Goal: Information Seeking & Learning: Learn about a topic

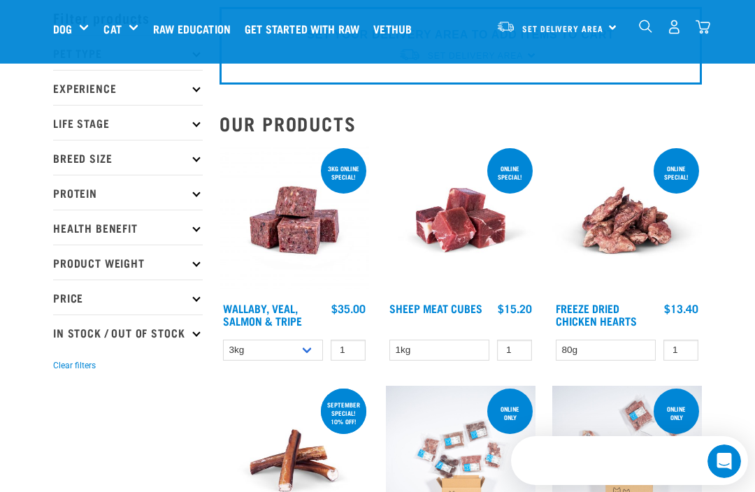
click at [431, 311] on link "Sheep Meat Cubes" at bounding box center [435, 308] width 93 height 6
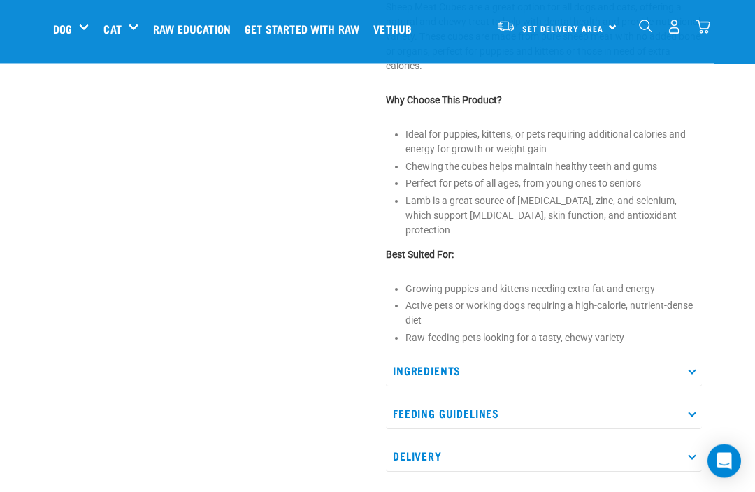
scroll to position [524, 0]
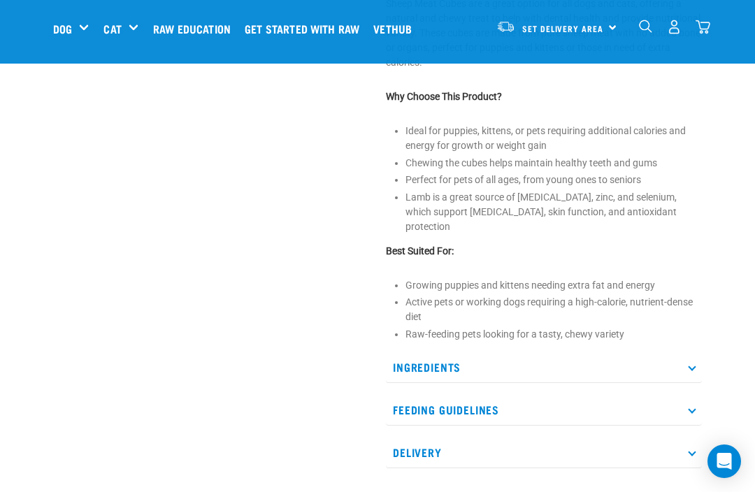
click at [693, 363] on icon at bounding box center [692, 367] width 8 height 8
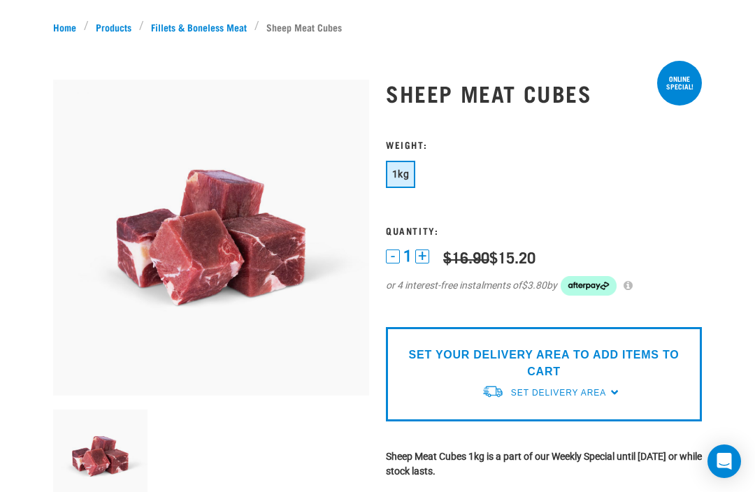
scroll to position [0, 0]
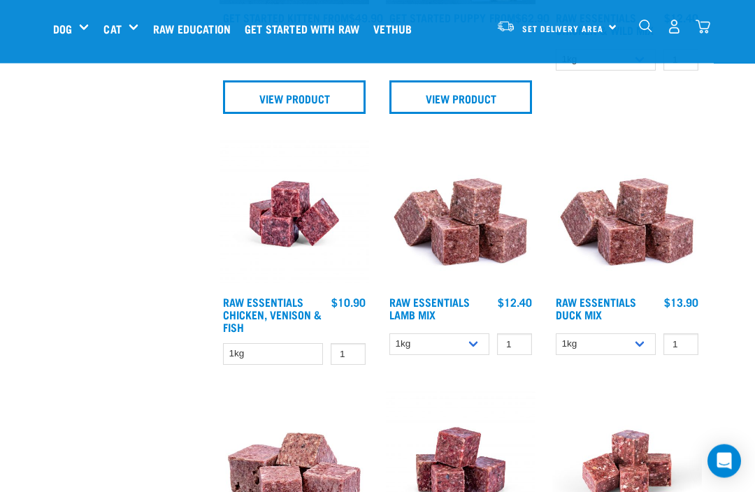
scroll to position [1449, 0]
click at [470, 299] on link "Raw Essentials Lamb Mix" at bounding box center [429, 308] width 80 height 19
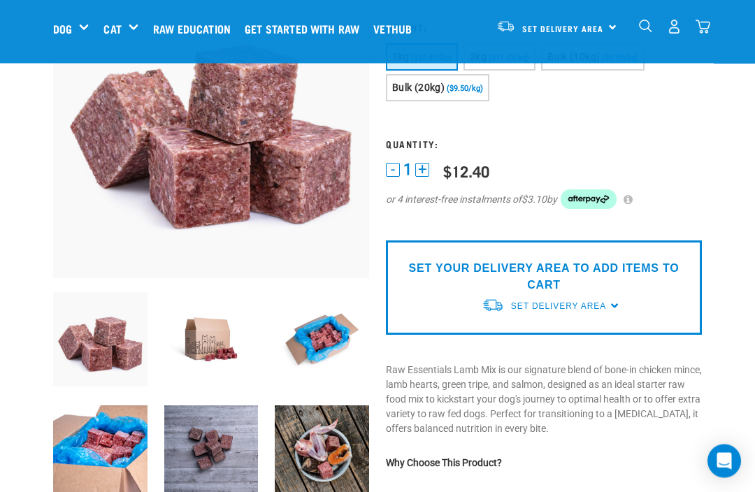
scroll to position [124, 0]
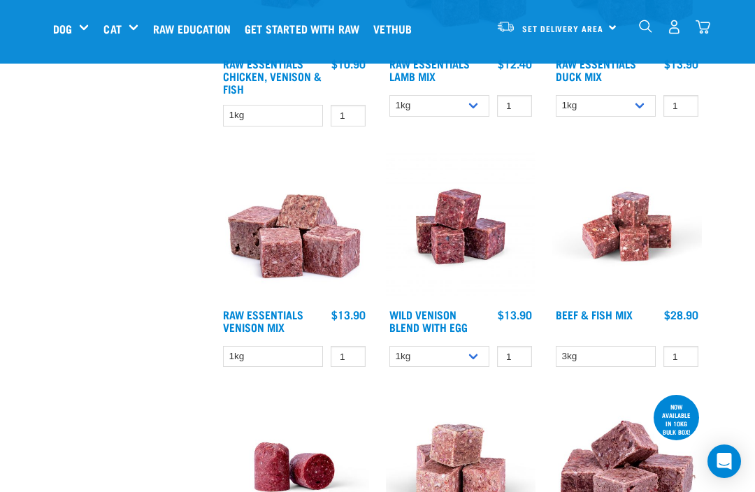
scroll to position [1690, 0]
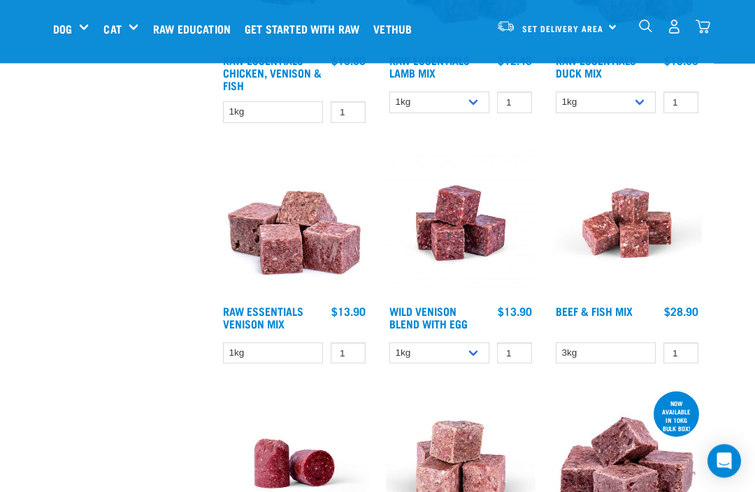
click at [270, 315] on link "Raw Essentials Venison Mix" at bounding box center [263, 317] width 80 height 19
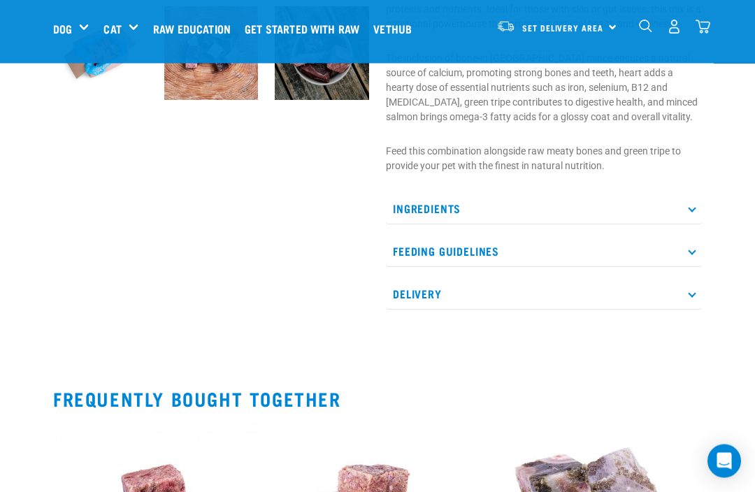
scroll to position [551, 0]
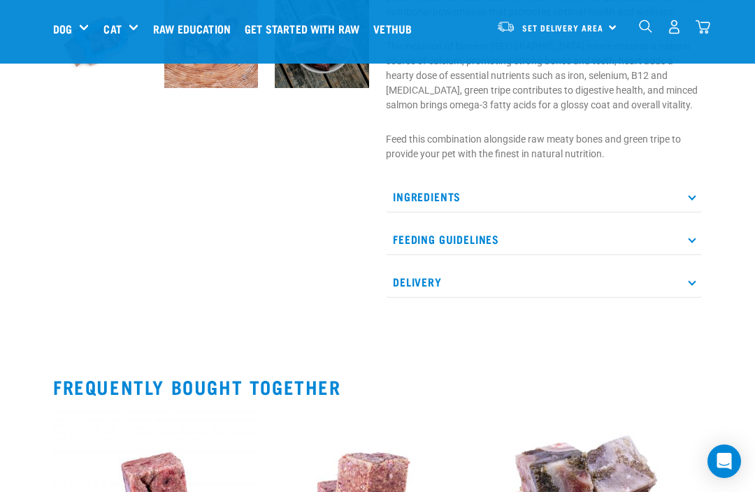
click at [689, 206] on p "Ingredients" at bounding box center [544, 196] width 316 height 31
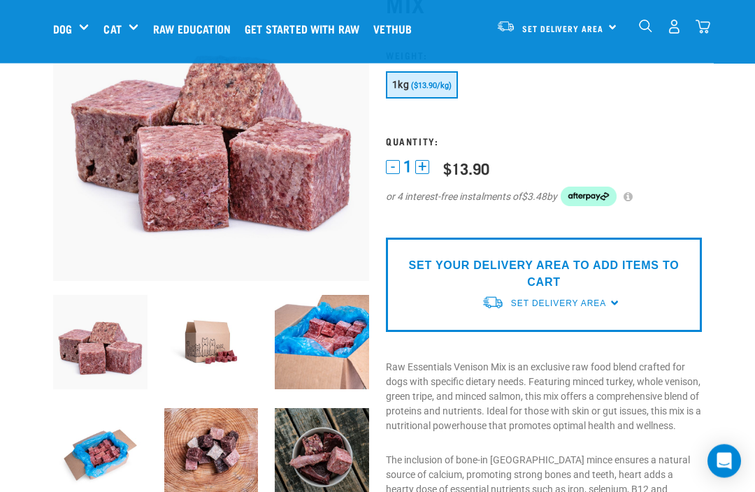
scroll to position [38, 0]
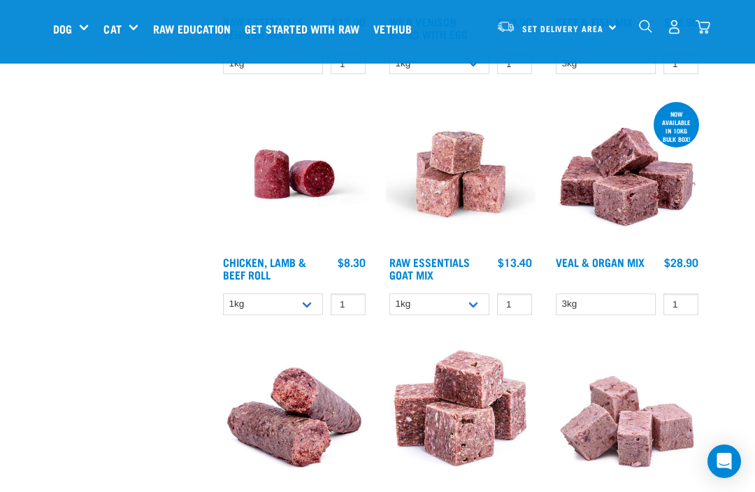
scroll to position [1988, 0]
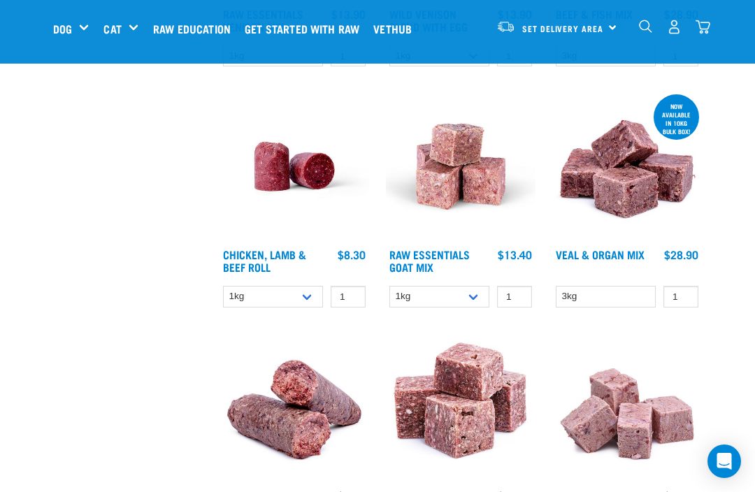
click at [464, 253] on link "Raw Essentials Goat Mix" at bounding box center [429, 260] width 80 height 19
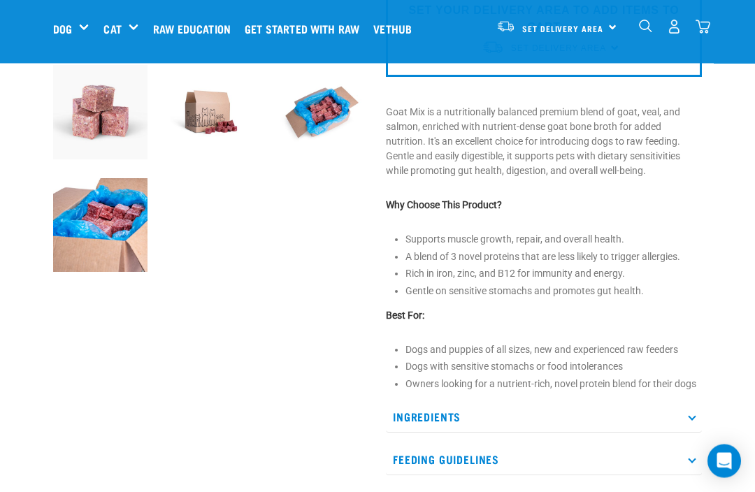
scroll to position [367, 0]
click at [699, 417] on p "Ingredients" at bounding box center [544, 416] width 316 height 31
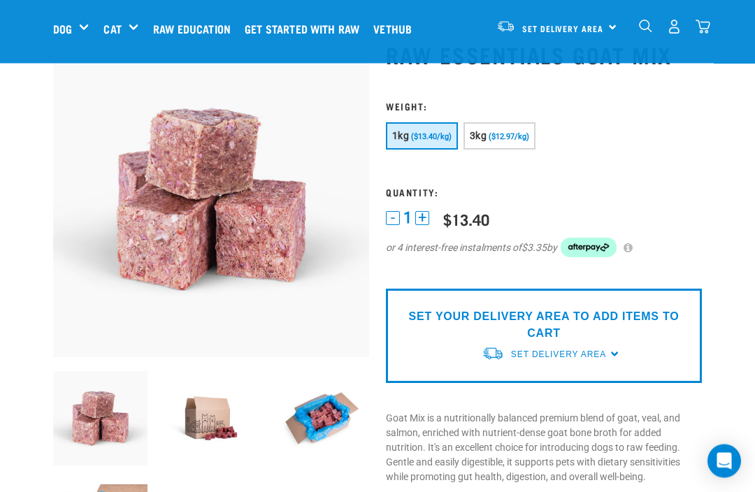
scroll to position [0, 0]
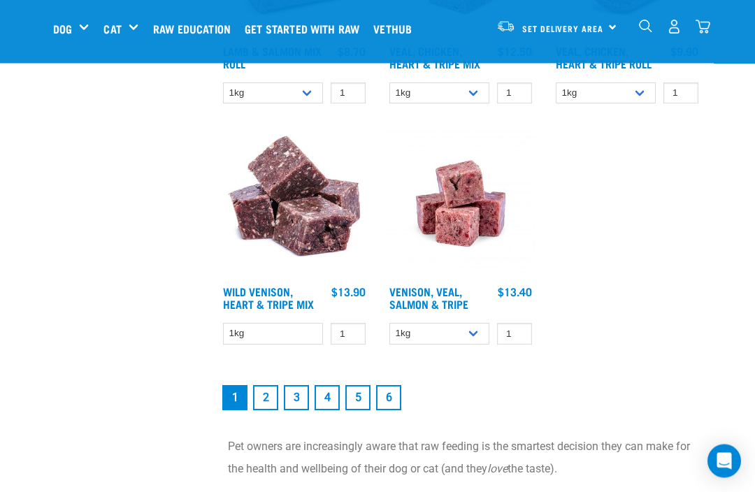
scroll to position [2721, 0]
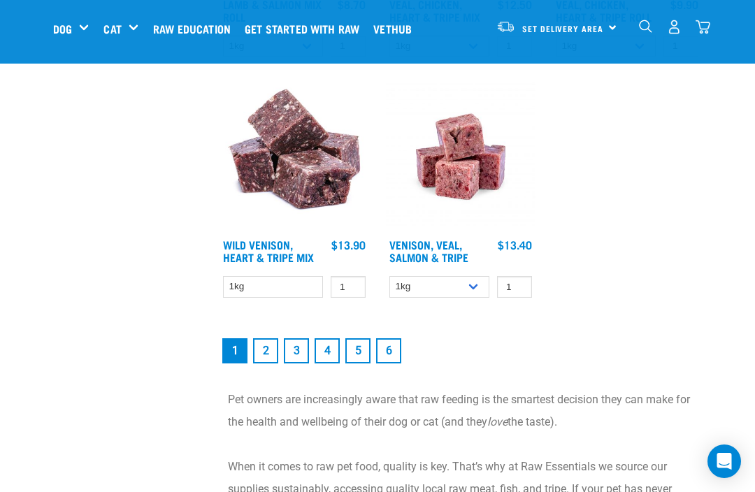
click at [269, 255] on link "Wild Venison, Heart & Tripe Mix" at bounding box center [268, 250] width 91 height 19
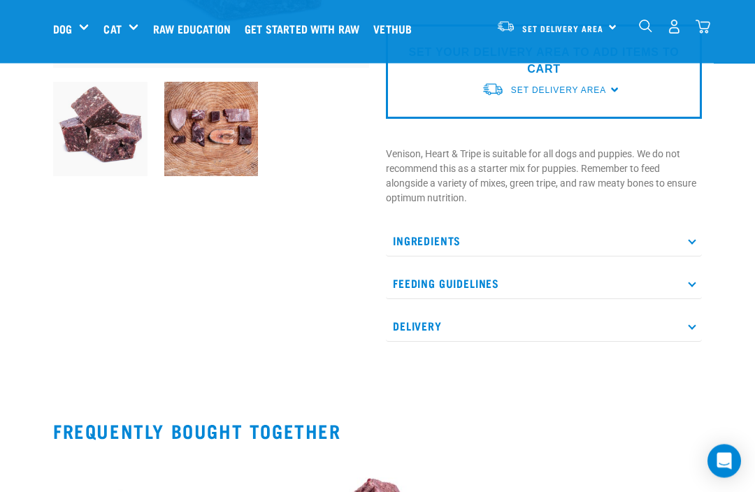
scroll to position [350, 0]
click at [693, 239] on icon at bounding box center [692, 241] width 8 height 8
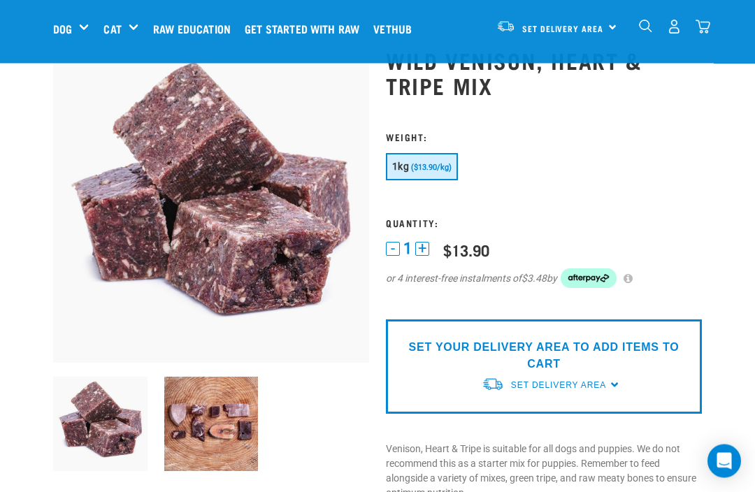
scroll to position [0, 0]
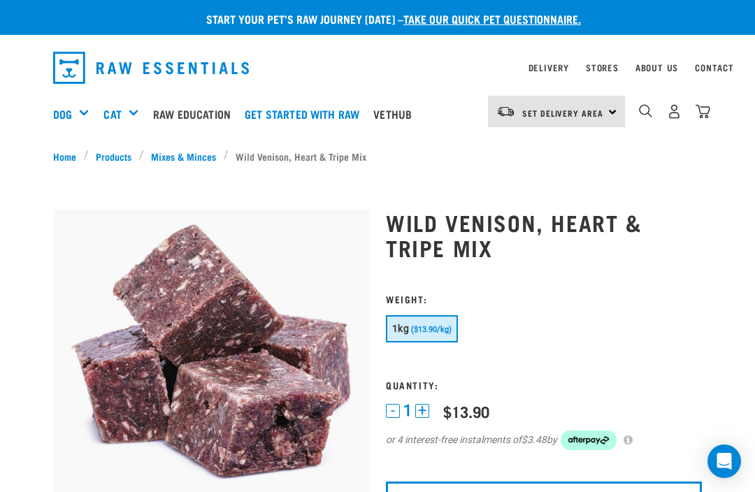
click at [281, 134] on link "Get started with Raw" at bounding box center [305, 114] width 129 height 56
